Goal: Task Accomplishment & Management: Manage account settings

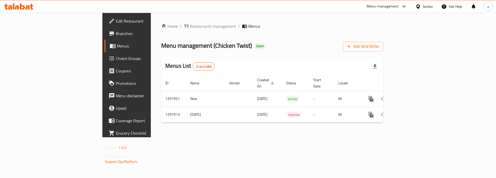
click at [116, 58] on span "Choice Groups" at bounding box center [148, 58] width 65 height 6
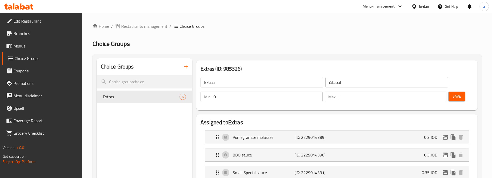
click at [40, 37] on link "Branches" at bounding box center [42, 33] width 80 height 12
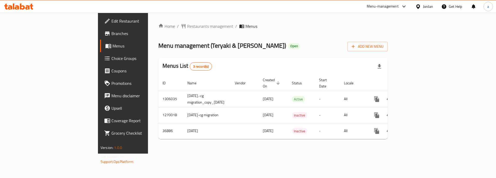
click at [111, 61] on span "Choice Groups" at bounding box center [143, 58] width 65 height 6
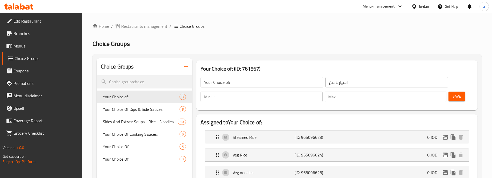
click at [134, 108] on span "Your Choice Of Dips & Side Sauces :" at bounding box center [141, 109] width 77 height 6
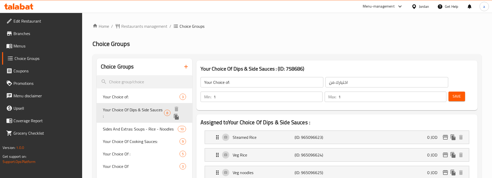
type input "Your Choice Of Dips & Side Sauces :"
type input "اختيارك من [DEMOGRAPHIC_DATA] والغموس:"
type input "0"
type input "7"
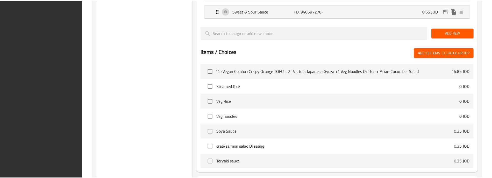
scroll to position [299, 0]
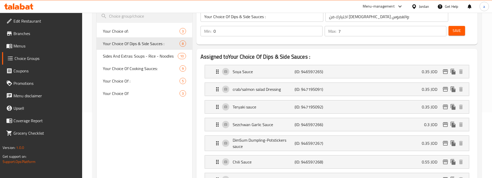
scroll to position [0, 0]
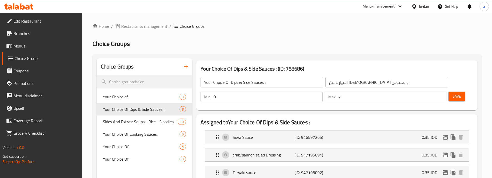
click at [141, 25] on span "Restaurants management" at bounding box center [144, 26] width 46 height 6
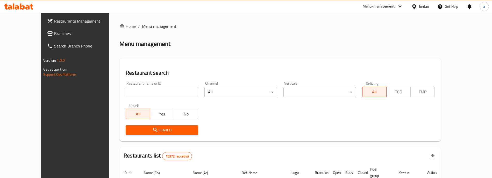
click at [54, 43] on span "Search Branch Phone" at bounding box center [86, 46] width 65 height 6
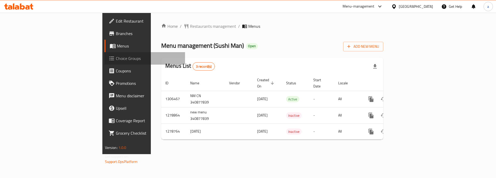
click at [116, 58] on span "Choice Groups" at bounding box center [148, 58] width 65 height 6
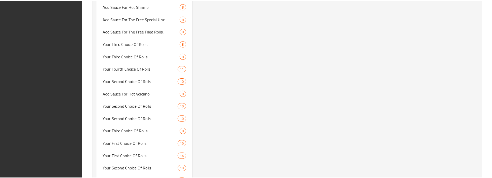
scroll to position [1558, 0]
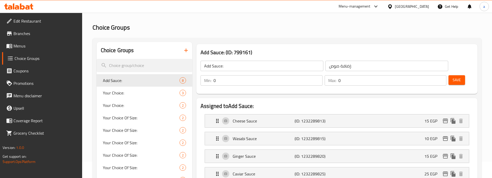
scroll to position [0, 0]
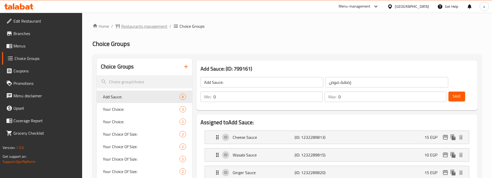
click at [152, 25] on span "Restaurants management" at bounding box center [144, 26] width 46 height 6
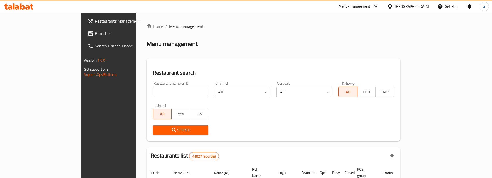
click at [95, 36] on span "Branches" at bounding box center [127, 33] width 65 height 6
